Goal: Contribute content: Contribute content

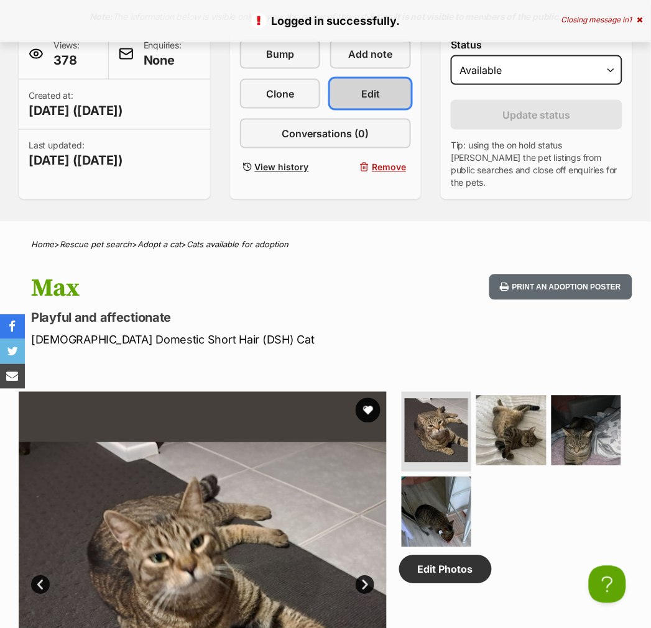
click at [373, 92] on span "Edit" at bounding box center [370, 93] width 19 height 15
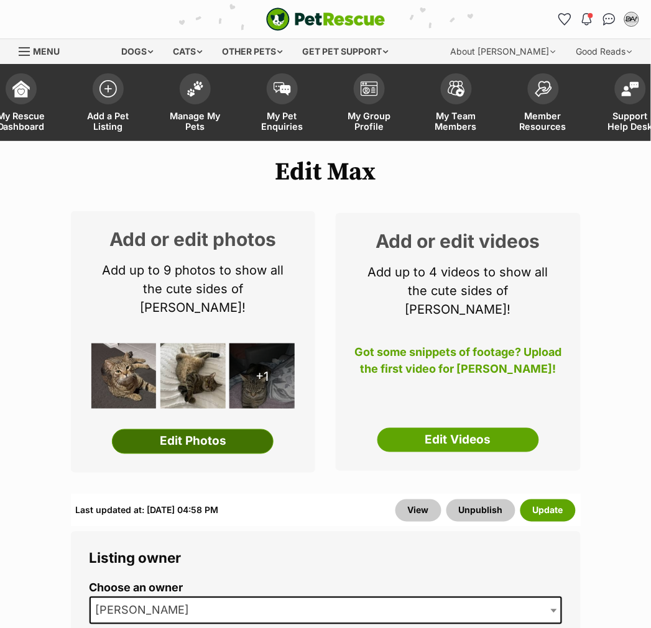
click at [224, 429] on link "Edit Photos" at bounding box center [193, 441] width 162 height 25
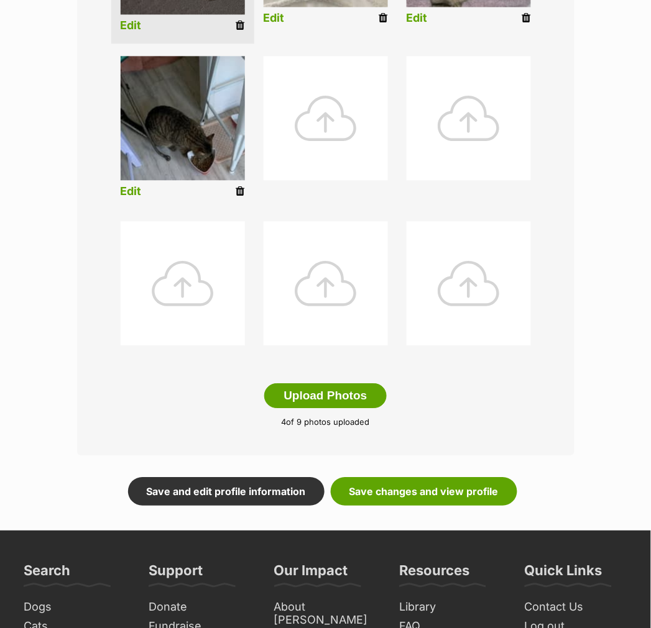
scroll to position [483, 0]
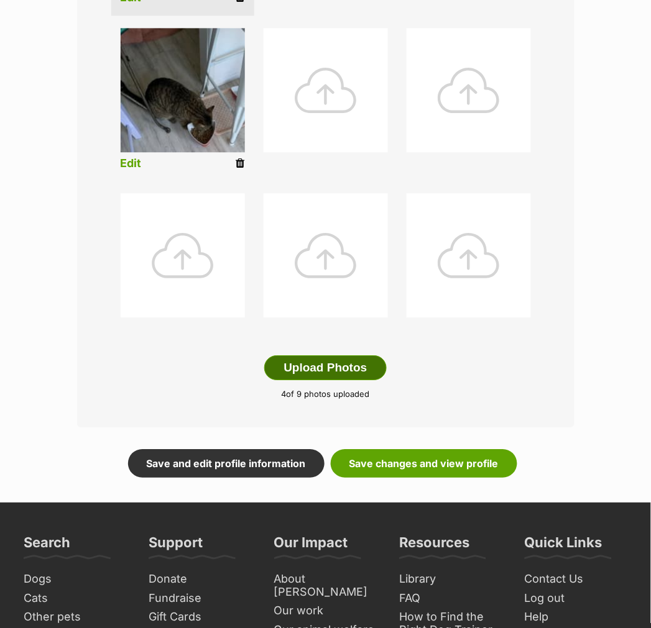
click at [352, 360] on button "Upload Photos" at bounding box center [325, 367] width 122 height 25
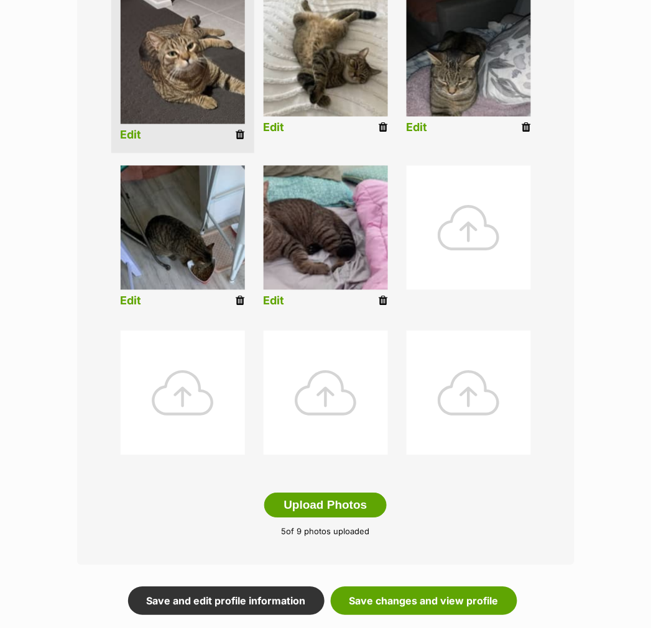
scroll to position [276, 0]
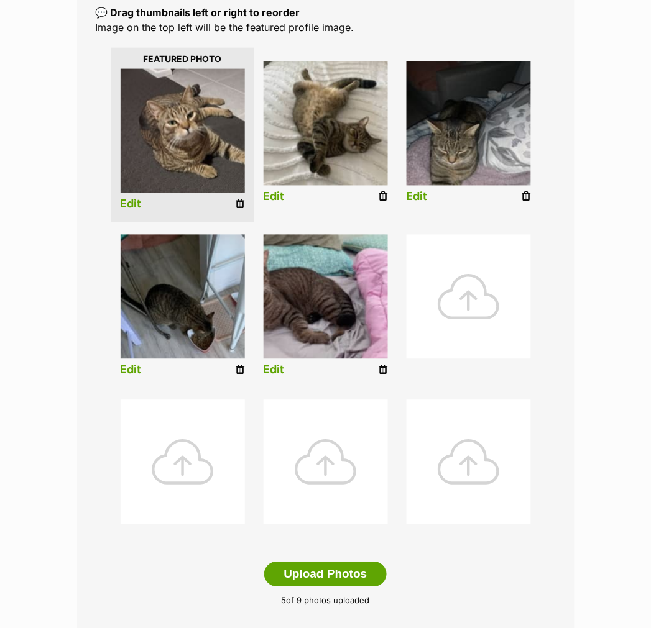
click at [274, 364] on link "Edit" at bounding box center [273, 370] width 21 height 13
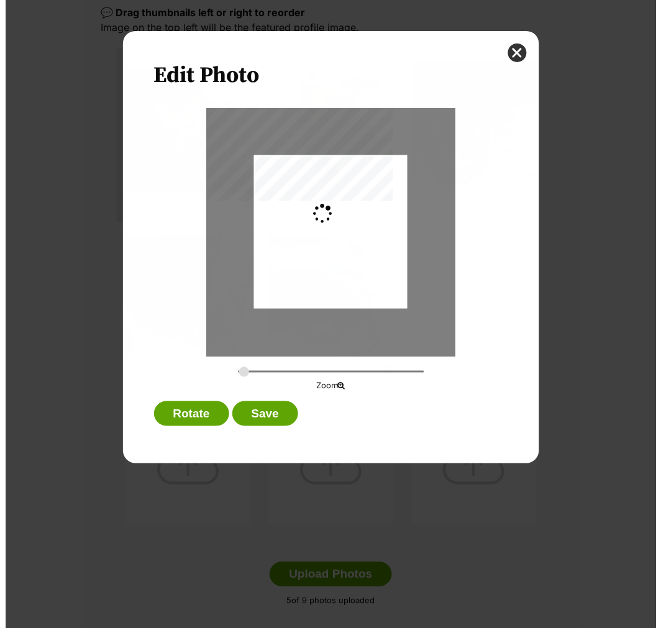
scroll to position [0, 0]
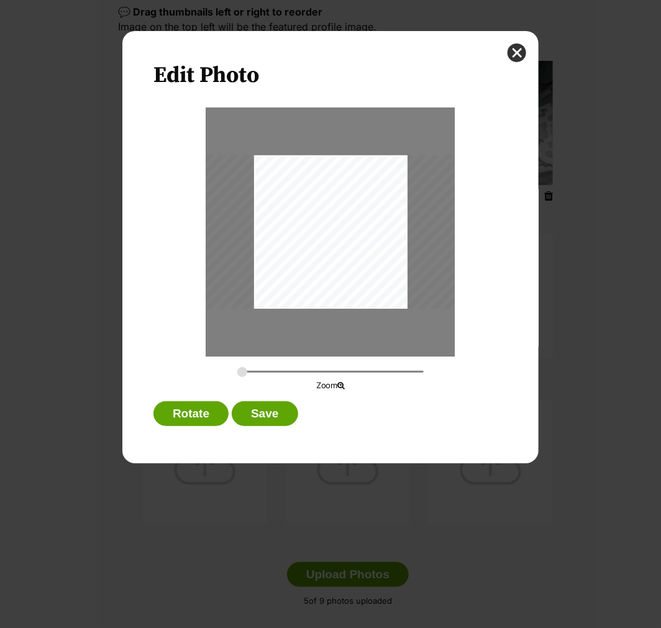
click at [345, 264] on div "Dialog Window - Close (Press escape to close)" at bounding box center [327, 231] width 343 height 153
drag, startPoint x: 240, startPoint y: 367, endPoint x: 250, endPoint y: 370, distance: 10.9
type input "0.6539"
click at [250, 370] on input "Dialog Window - Close (Press escape to close)" at bounding box center [330, 372] width 186 height 12
click at [331, 247] on div "Dialog Window - Close (Press escape to close)" at bounding box center [325, 234] width 366 height 164
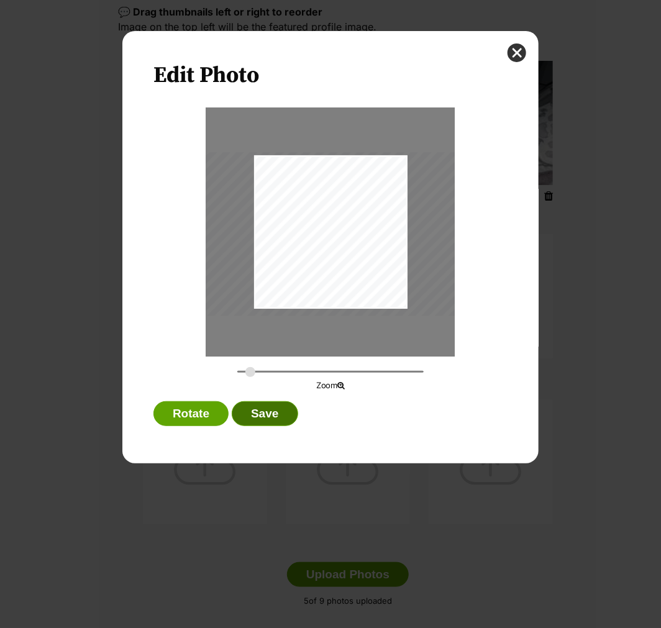
click at [276, 415] on button "Save" at bounding box center [265, 413] width 66 height 25
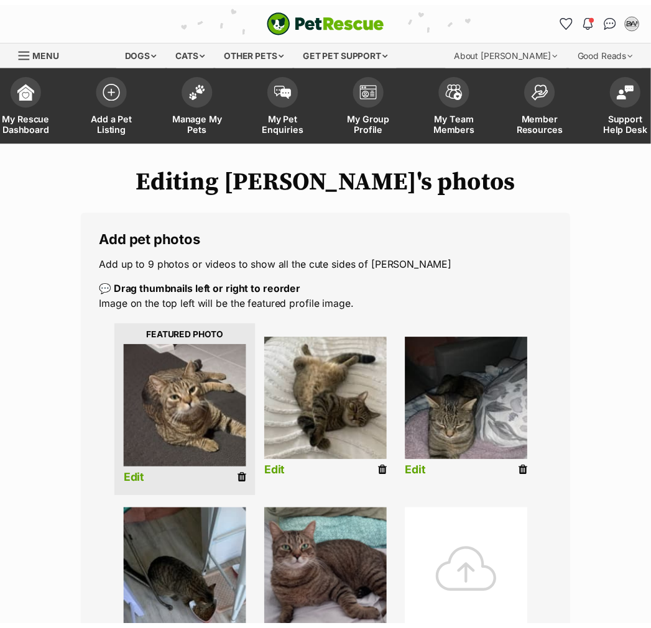
scroll to position [276, 0]
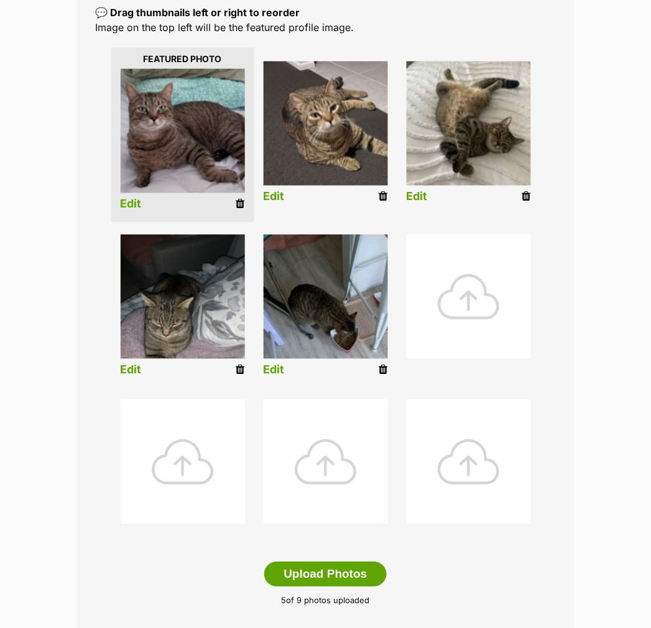
click at [499, 377] on li at bounding box center [468, 308] width 143 height 159
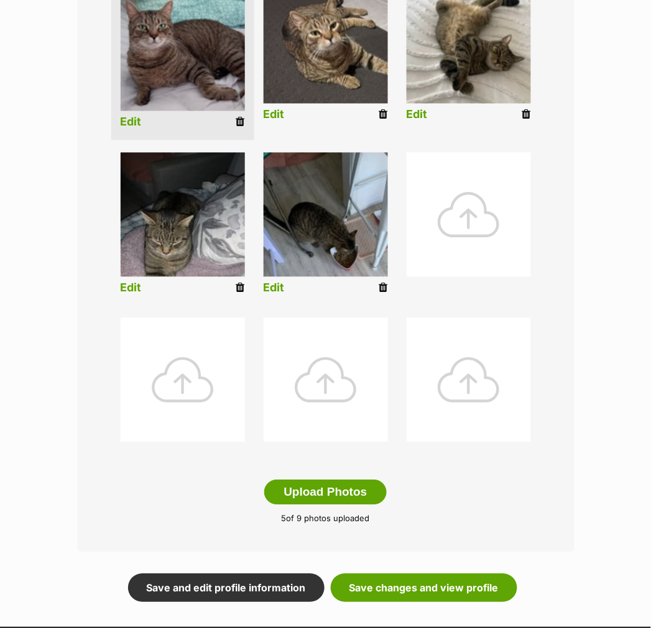
scroll to position [414, 0]
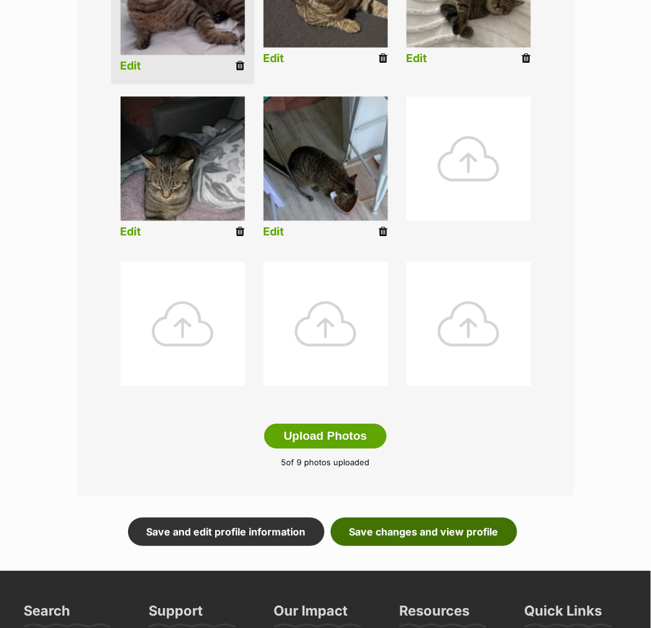
click at [432, 536] on link "Save changes and view profile" at bounding box center [424, 532] width 186 height 29
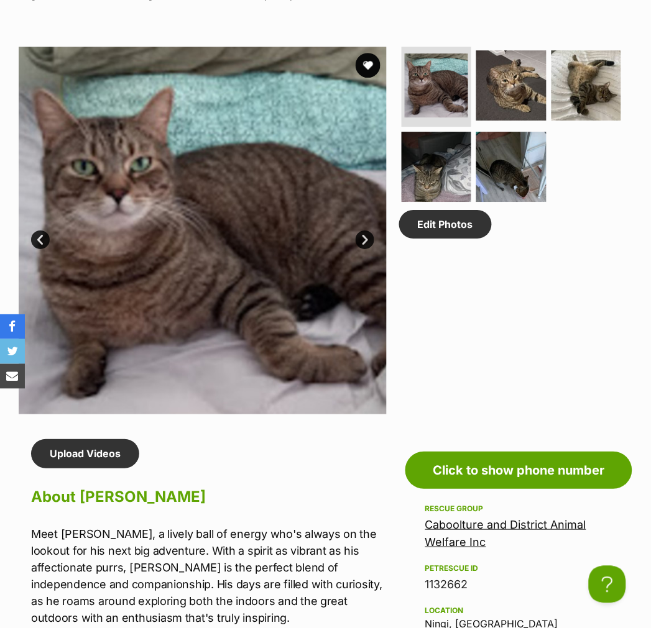
scroll to position [552, 0]
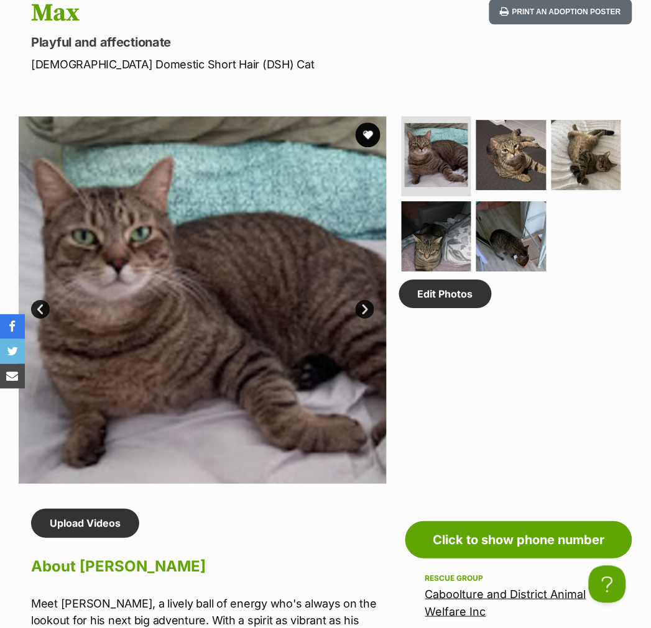
click at [151, 313] on img at bounding box center [203, 300] width 368 height 368
click at [428, 145] on img at bounding box center [436, 154] width 67 height 67
click at [206, 312] on img at bounding box center [203, 300] width 368 height 368
click at [460, 299] on link "Edit Photos" at bounding box center [445, 294] width 93 height 29
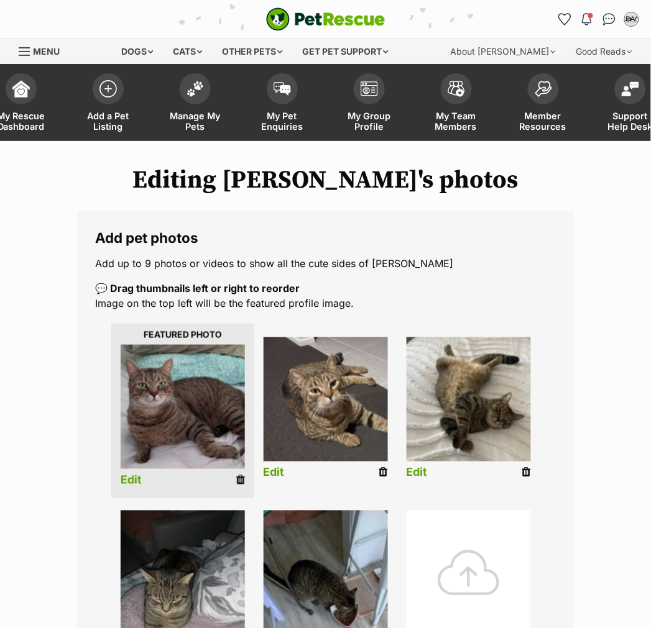
click at [183, 418] on img at bounding box center [183, 407] width 124 height 124
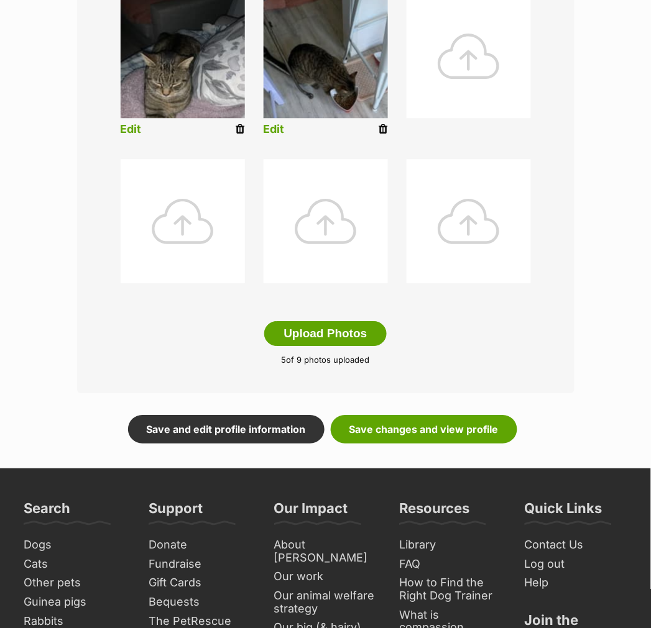
scroll to position [552, 0]
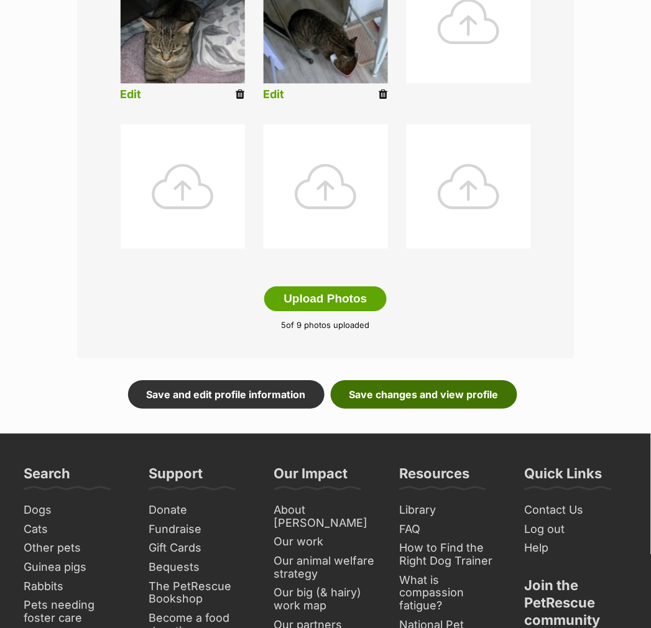
click at [391, 394] on link "Save changes and view profile" at bounding box center [424, 394] width 186 height 29
